Goal: Information Seeking & Learning: Learn about a topic

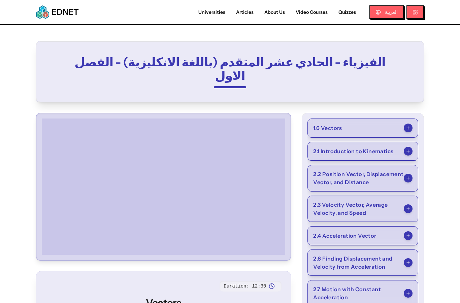
click at [317, 9] on link "Video Courses" at bounding box center [311, 12] width 43 height 7
select select "*"
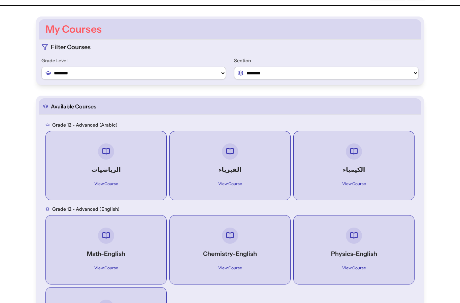
scroll to position [27, 0]
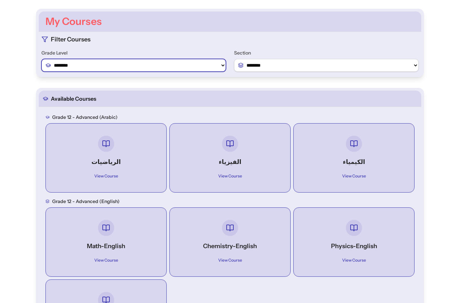
click at [59, 66] on select "******** ******** ********" at bounding box center [133, 65] width 184 height 13
select select "*"
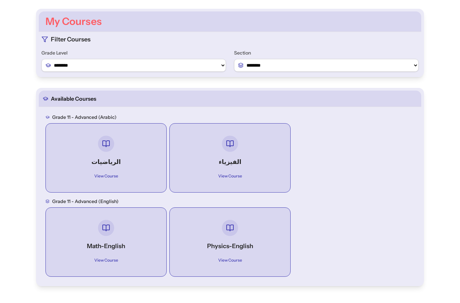
click at [94, 152] on div "الرياضيات View Course" at bounding box center [106, 158] width 110 height 58
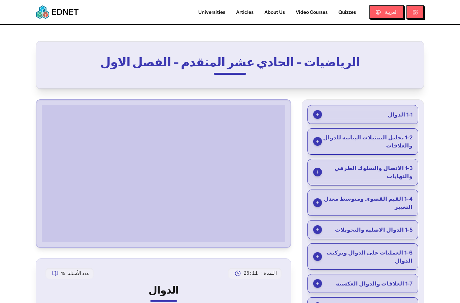
click at [398, 111] on span "1-1 الدوال" at bounding box center [399, 114] width 25 height 8
